Goal: Transaction & Acquisition: Purchase product/service

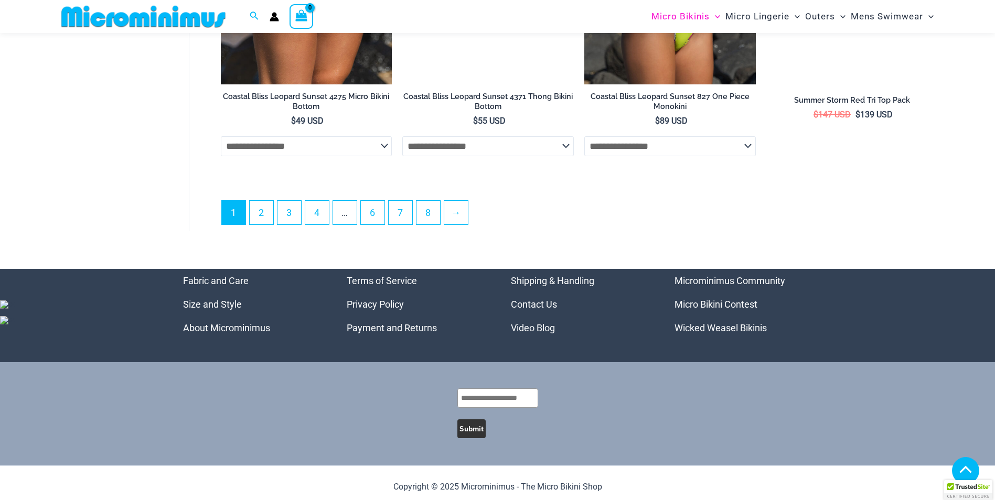
scroll to position [3027, 0]
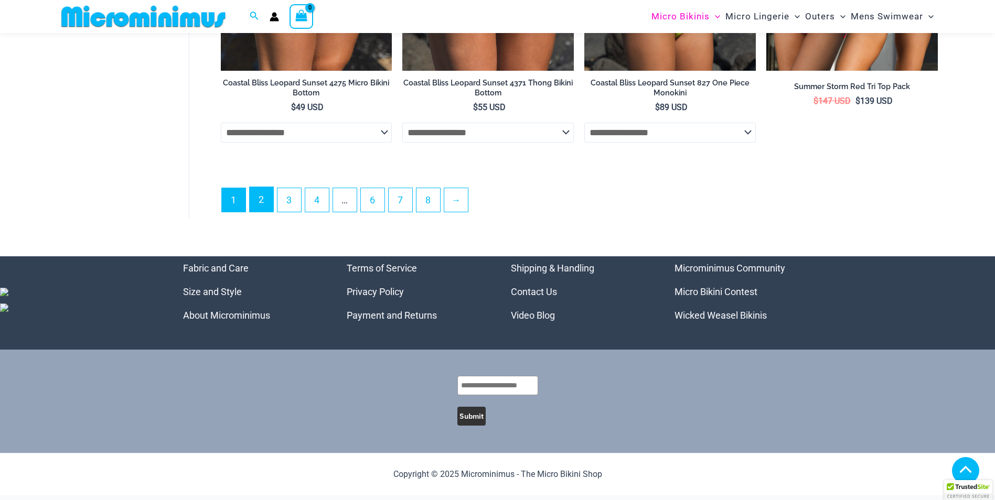
click at [257, 206] on link "2" at bounding box center [262, 199] width 24 height 25
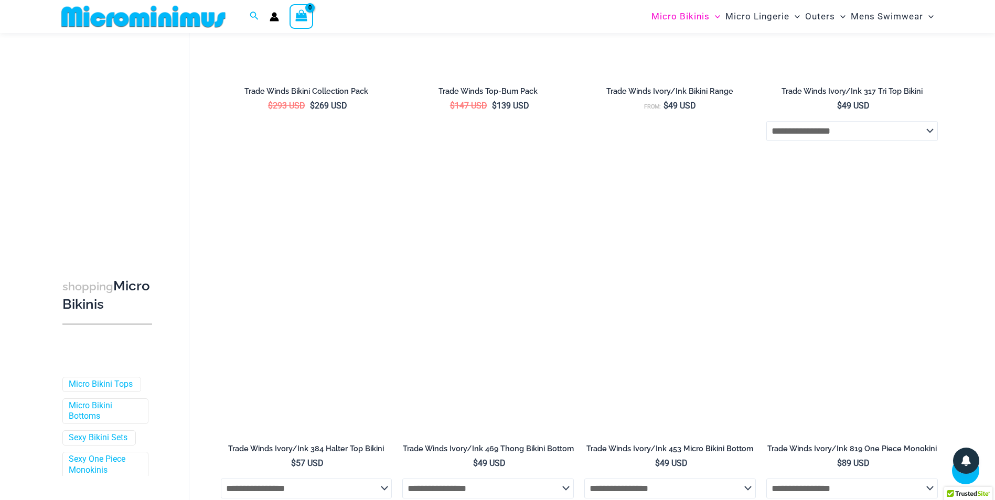
scroll to position [2666, 0]
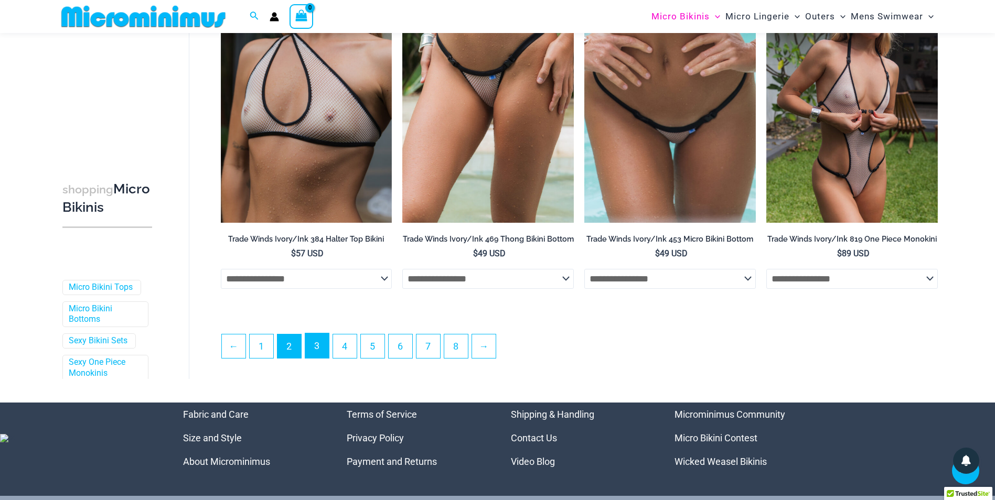
click at [322, 348] on link "3" at bounding box center [317, 346] width 24 height 25
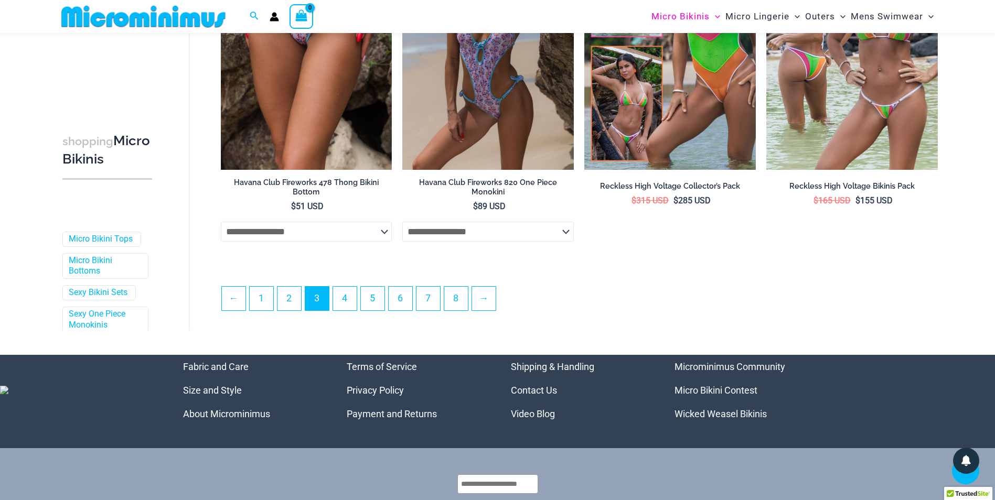
scroll to position [2811, 0]
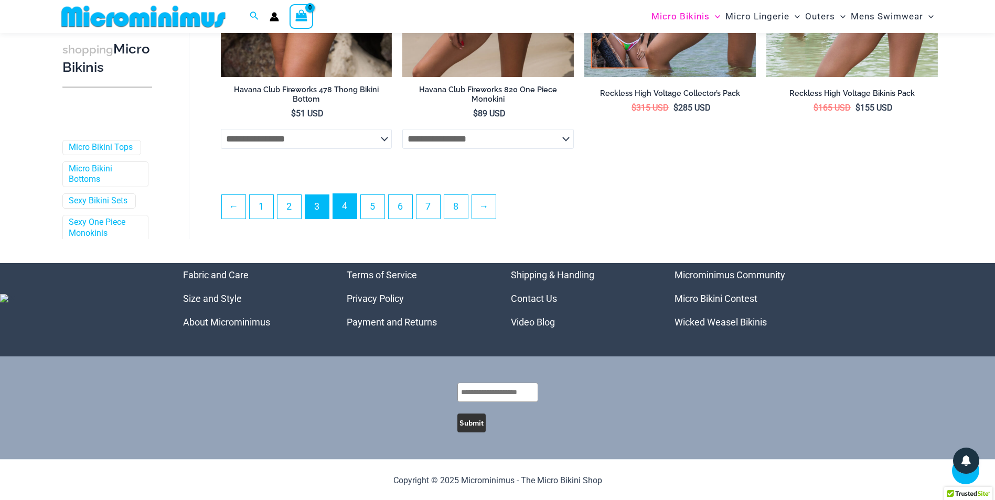
click at [357, 206] on link "4" at bounding box center [345, 206] width 24 height 25
